Goal: Task Accomplishment & Management: Use online tool/utility

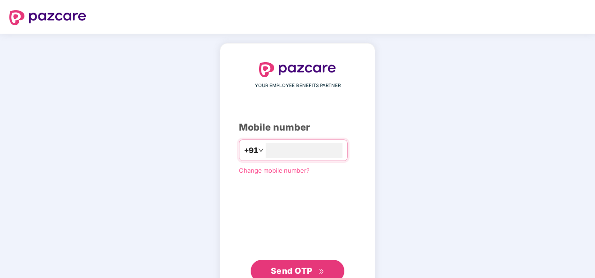
type input "**********"
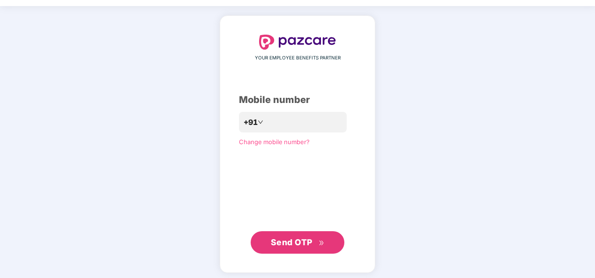
scroll to position [28, 0]
click at [300, 244] on span "Send OTP" at bounding box center [292, 242] width 42 height 10
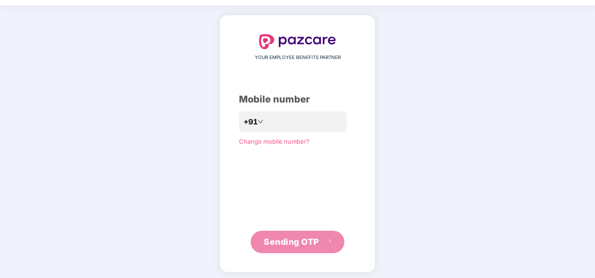
scroll to position [27, 0]
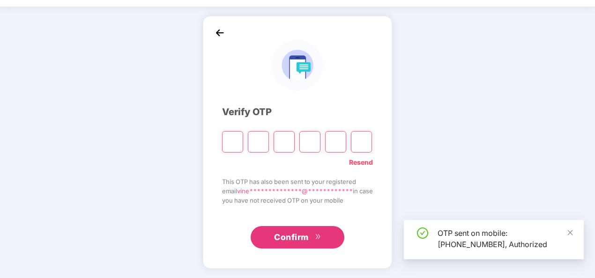
type input "*"
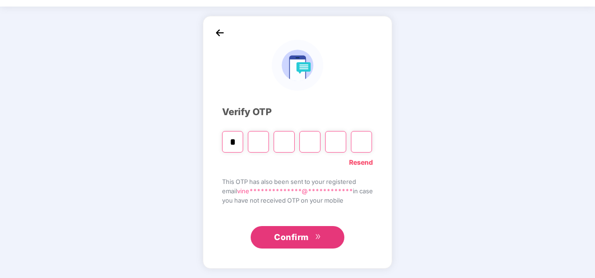
type input "*"
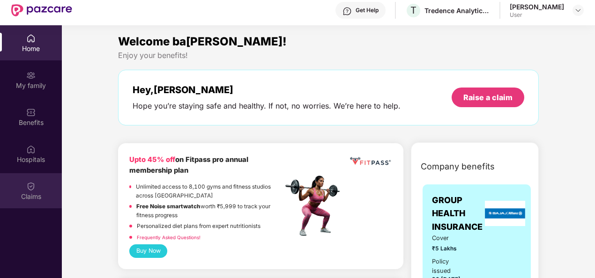
click at [35, 196] on div "Claims" at bounding box center [31, 196] width 62 height 9
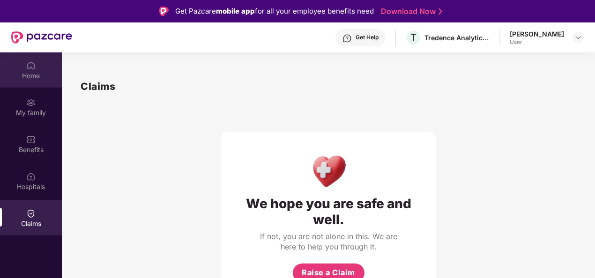
click at [30, 74] on div "Home" at bounding box center [31, 75] width 62 height 9
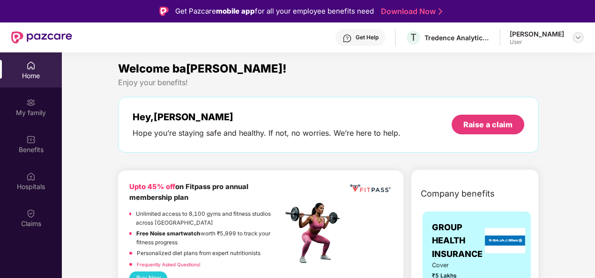
click at [580, 35] on img at bounding box center [577, 37] width 7 height 7
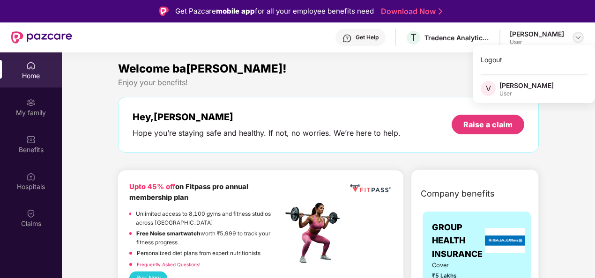
click at [580, 35] on img at bounding box center [577, 37] width 7 height 7
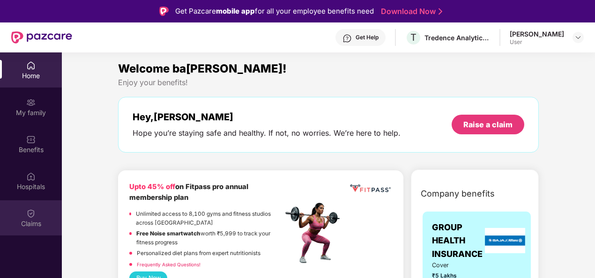
click at [33, 212] on img at bounding box center [30, 213] width 9 height 9
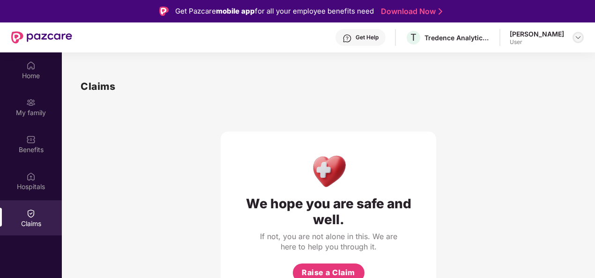
click at [578, 37] on img at bounding box center [577, 37] width 7 height 7
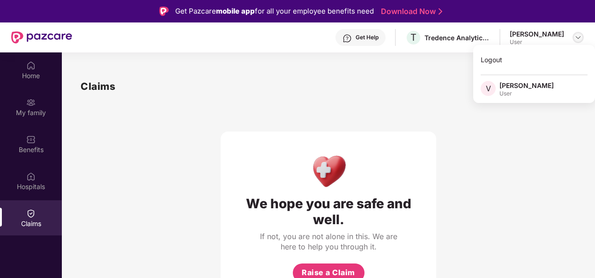
click at [578, 37] on img at bounding box center [577, 37] width 7 height 7
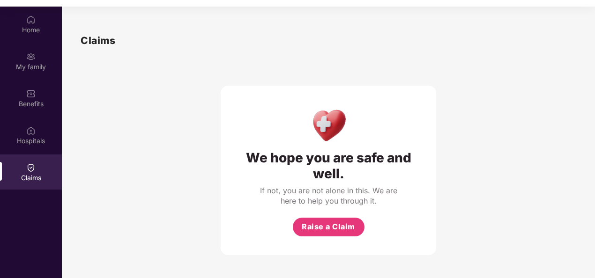
scroll to position [52, 0]
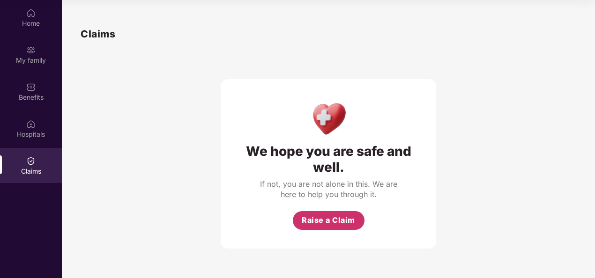
click at [318, 221] on span "Raise a Claim" at bounding box center [327, 220] width 53 height 12
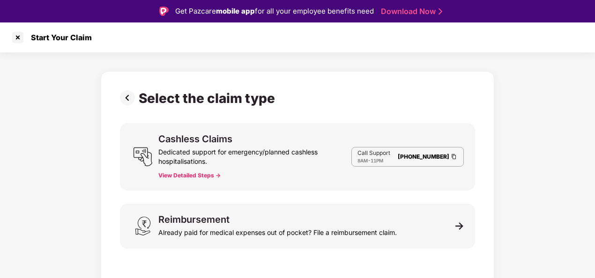
click at [186, 174] on button "View Detailed Steps ->" at bounding box center [189, 175] width 62 height 7
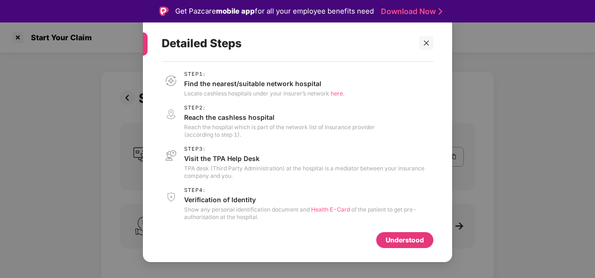
click at [396, 238] on div "Understood" at bounding box center [404, 240] width 38 height 10
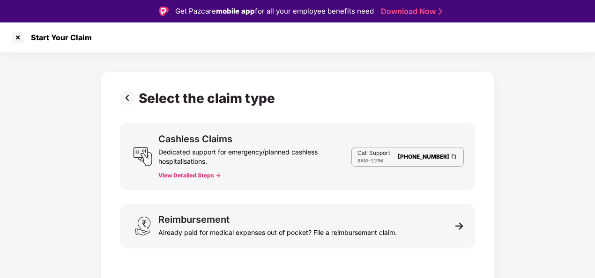
click at [129, 98] on img at bounding box center [129, 97] width 19 height 15
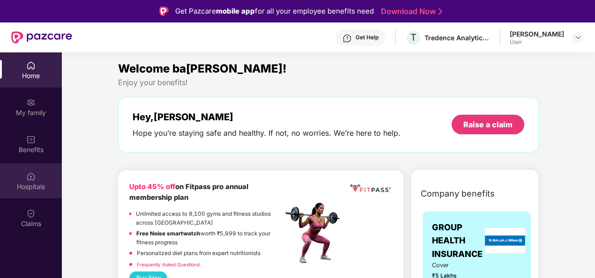
click at [23, 182] on div "Hospitals" at bounding box center [31, 186] width 62 height 9
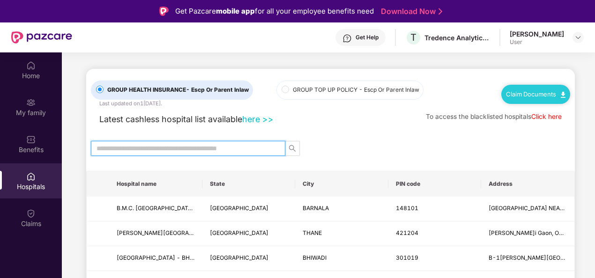
click at [172, 147] on input "text" at bounding box center [184, 148] width 176 height 10
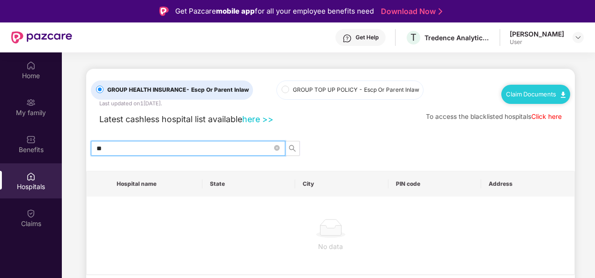
type input "*"
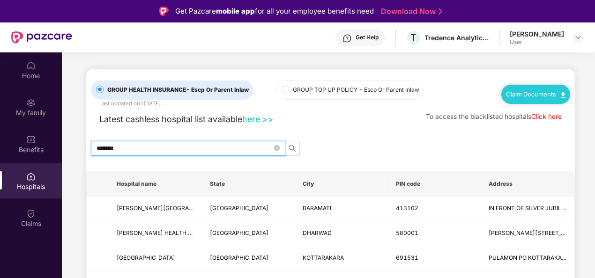
type input "*******"
click at [297, 149] on span "search" at bounding box center [292, 148] width 14 height 7
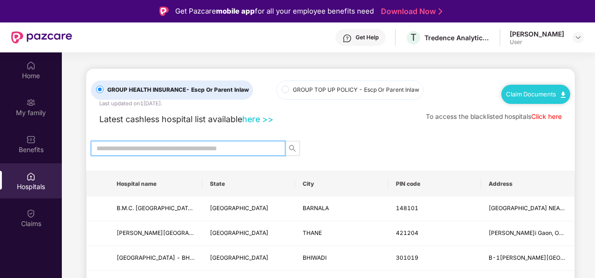
click at [173, 149] on input "text" at bounding box center [184, 148] width 176 height 10
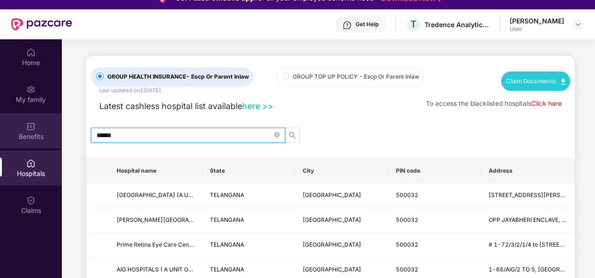
type input "******"
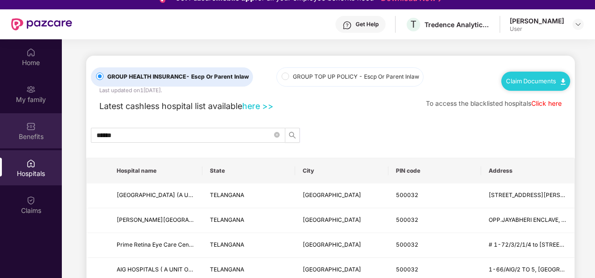
click at [23, 134] on div "Benefits" at bounding box center [31, 136] width 62 height 9
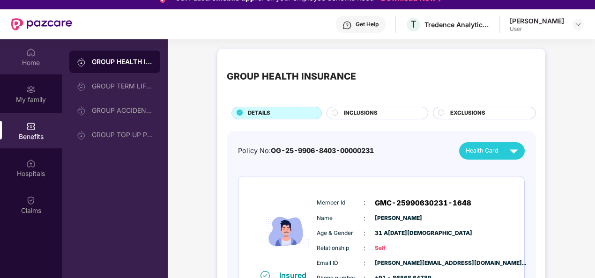
click at [34, 67] on div "Home" at bounding box center [31, 56] width 62 height 35
